Goal: Task Accomplishment & Management: Use online tool/utility

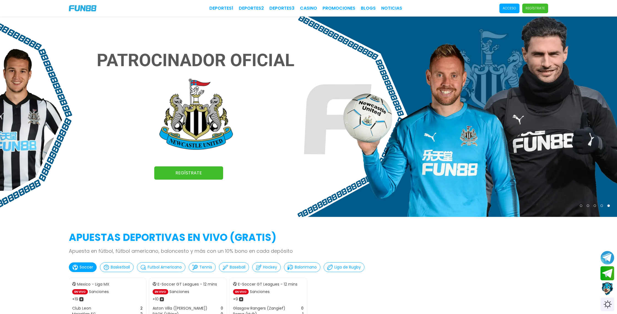
click at [507, 10] on p "Acceso" at bounding box center [510, 8] width 14 height 5
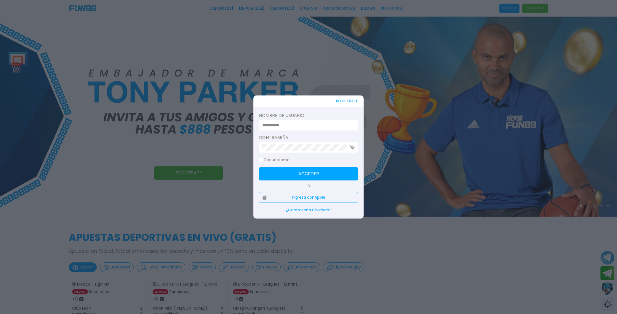
click at [310, 197] on button "Ingresa con Apple" at bounding box center [308, 197] width 99 height 11
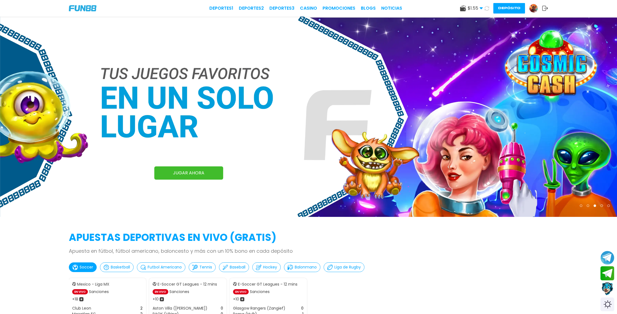
click at [511, 8] on button "Depósito" at bounding box center [510, 8] width 32 height 10
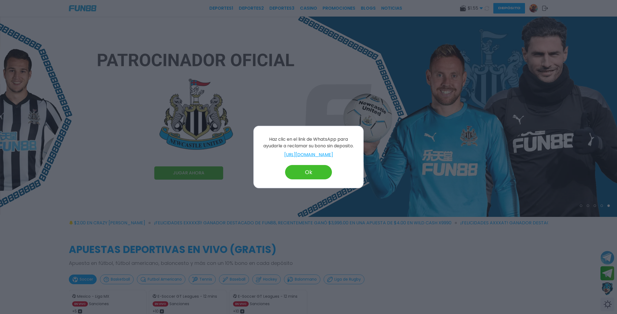
click at [320, 153] on link "[URL][DOMAIN_NAME]" at bounding box center [309, 154] width 98 height 7
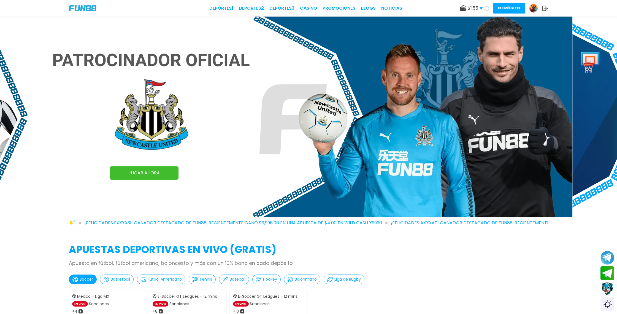
click at [514, 9] on button "Depósito" at bounding box center [510, 8] width 32 height 10
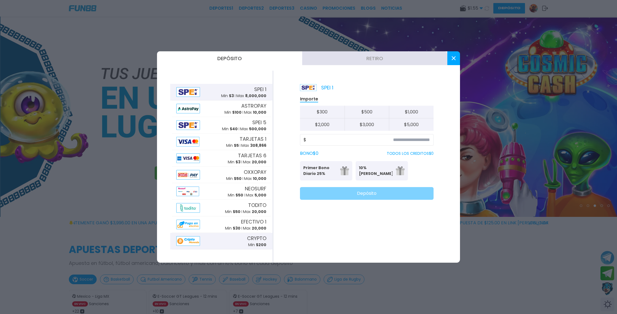
click at [202, 243] on div at bounding box center [190, 241] width 28 height 10
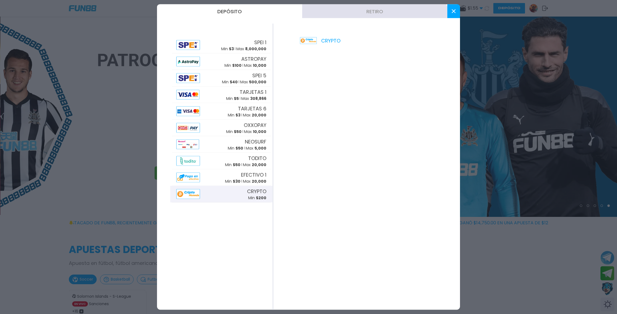
click at [456, 11] on button at bounding box center [454, 11] width 13 height 14
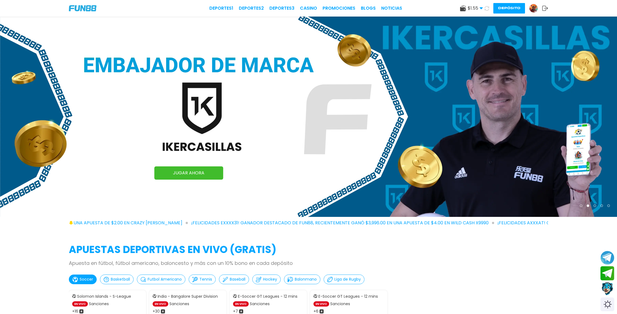
click at [502, 10] on button "Depósito" at bounding box center [510, 8] width 32 height 10
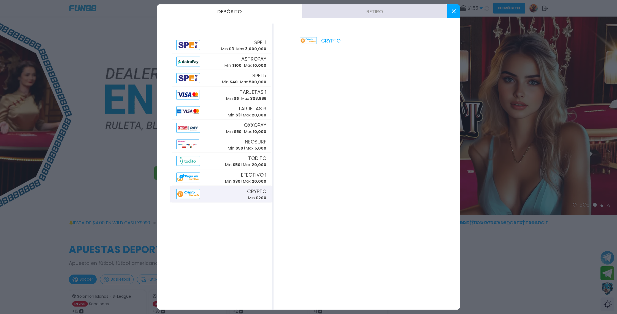
click at [456, 14] on button at bounding box center [454, 11] width 13 height 14
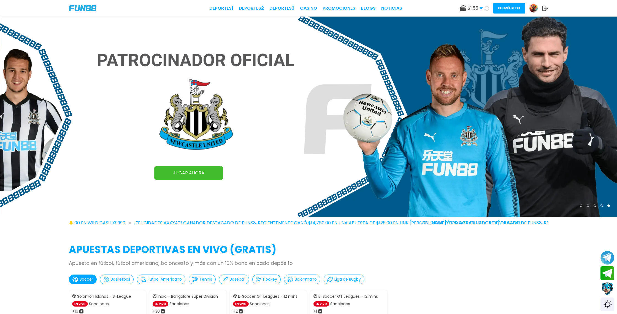
click at [504, 12] on button "Depósito" at bounding box center [510, 8] width 32 height 10
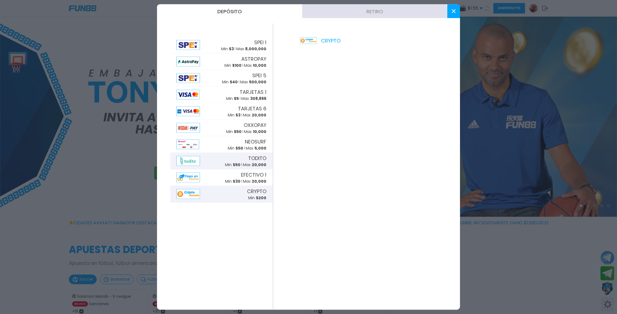
click at [230, 163] on p "Min $ 50" at bounding box center [232, 164] width 15 height 6
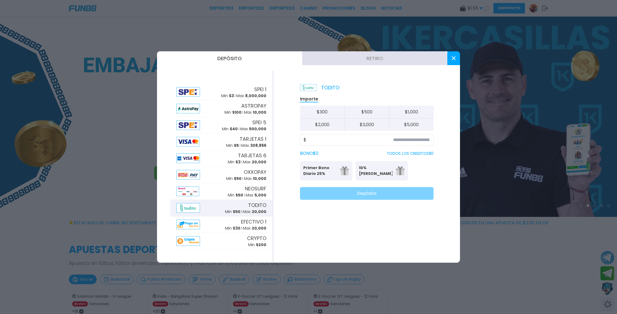
click at [373, 126] on button "$ 3,000" at bounding box center [367, 124] width 45 height 12
type input "*****"
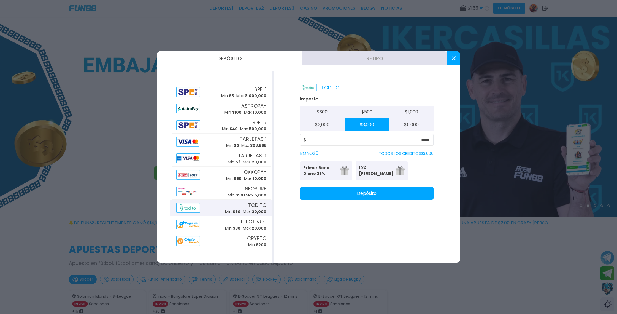
click at [357, 197] on button "Depósito" at bounding box center [367, 193] width 134 height 13
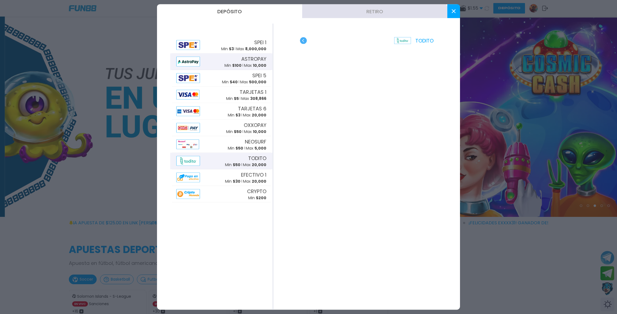
click at [246, 61] on span "ASTROPAY" at bounding box center [253, 58] width 25 height 7
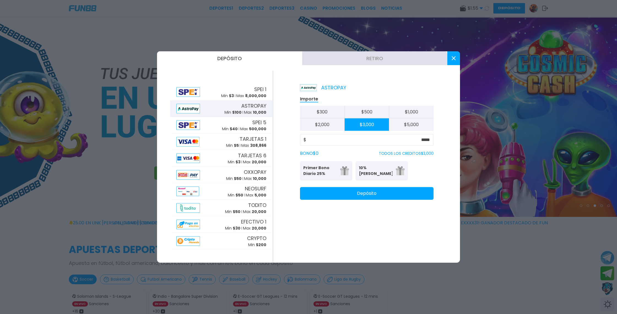
click at [357, 195] on button "Depósito" at bounding box center [367, 193] width 134 height 13
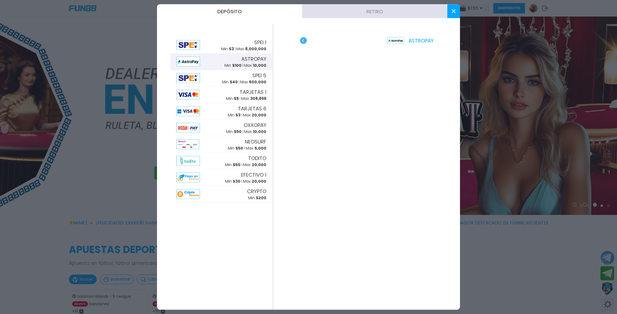
click at [457, 13] on button at bounding box center [454, 11] width 13 height 14
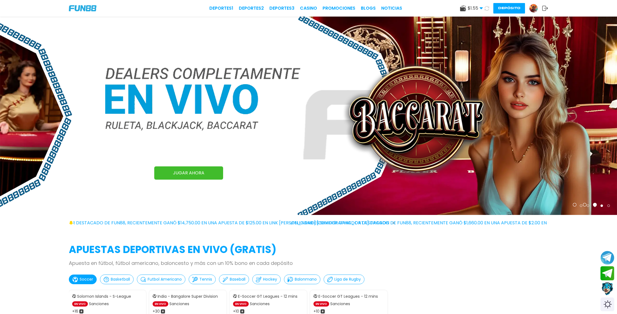
click at [483, 7] on button at bounding box center [487, 8] width 8 height 8
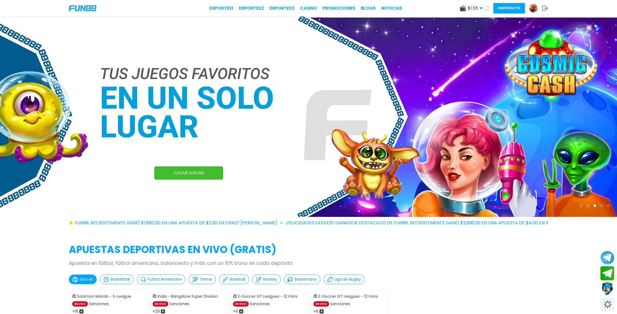
click at [508, 9] on button "Depósito" at bounding box center [510, 8] width 32 height 10
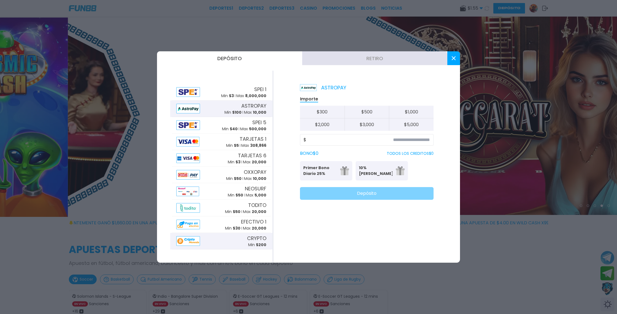
click at [219, 238] on div "CRYPTO Min $ 200" at bounding box center [221, 241] width 99 height 17
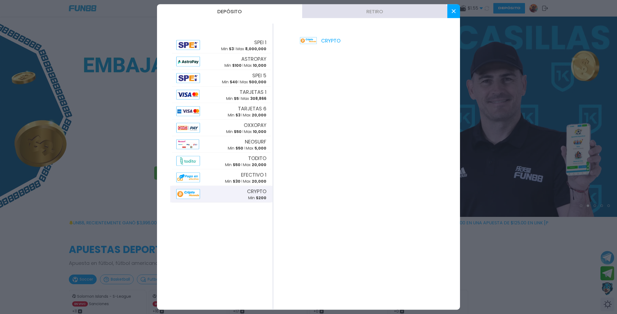
click at [454, 12] on icon at bounding box center [454, 11] width 4 height 4
